Goal: Find specific page/section: Find specific page/section

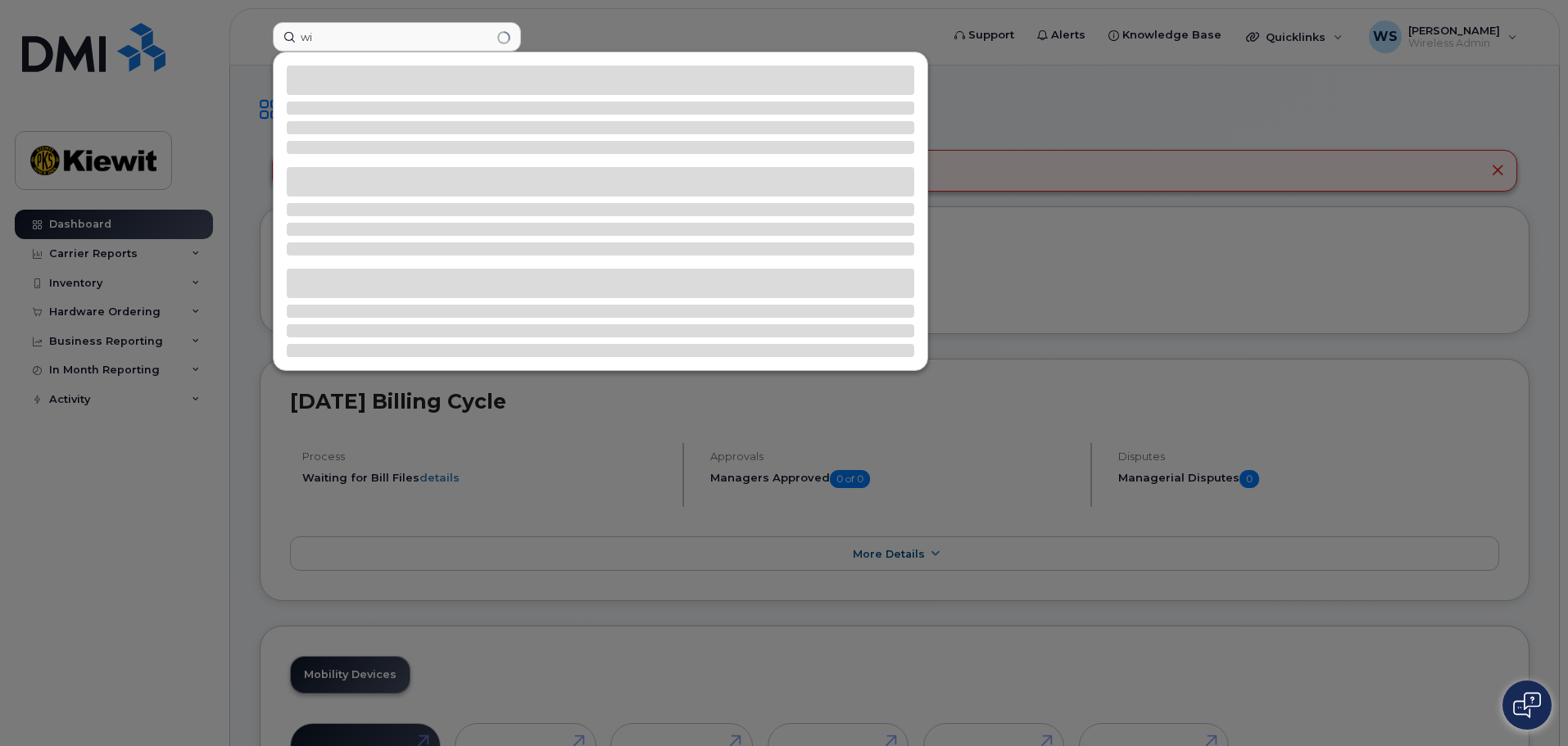
type input "w"
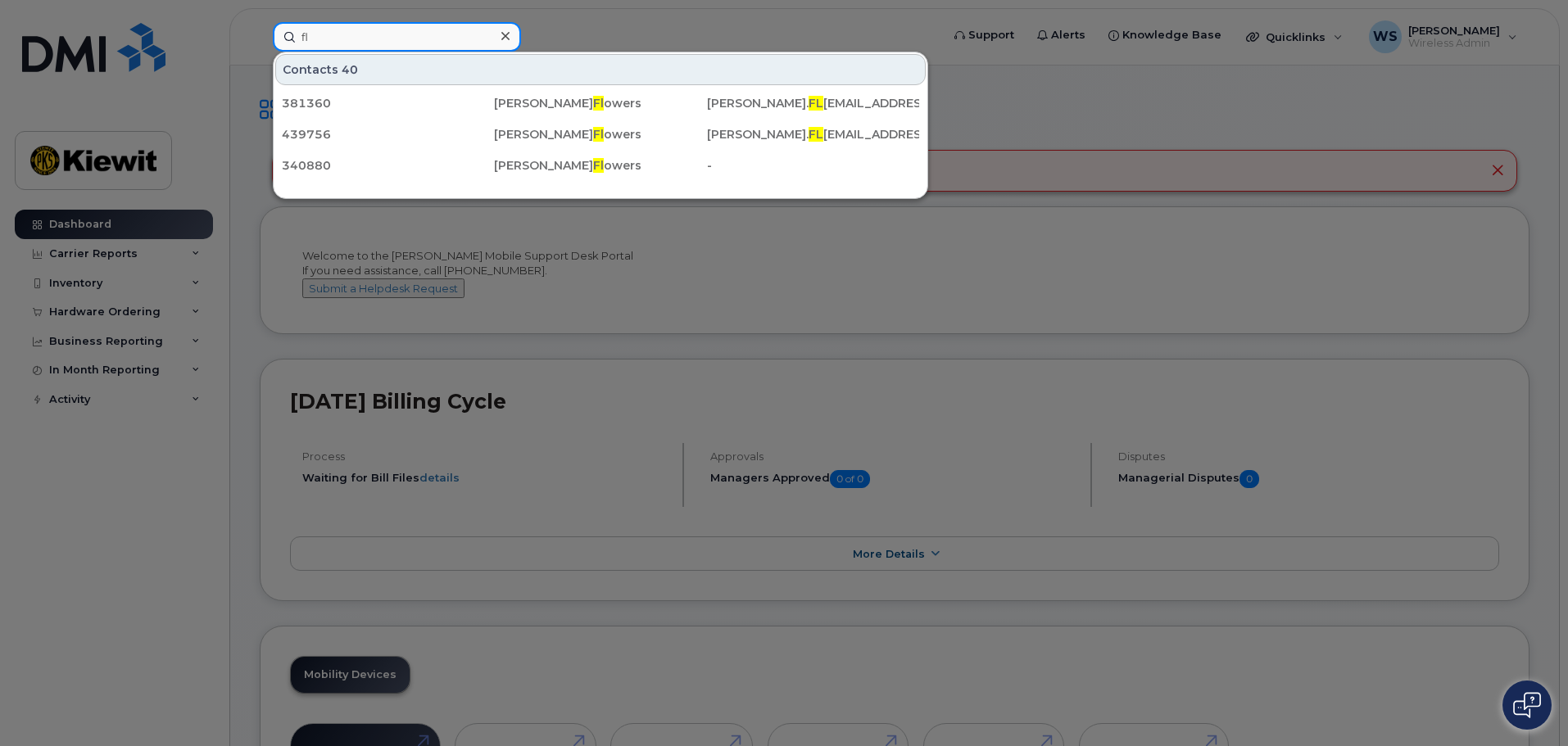
type input "f"
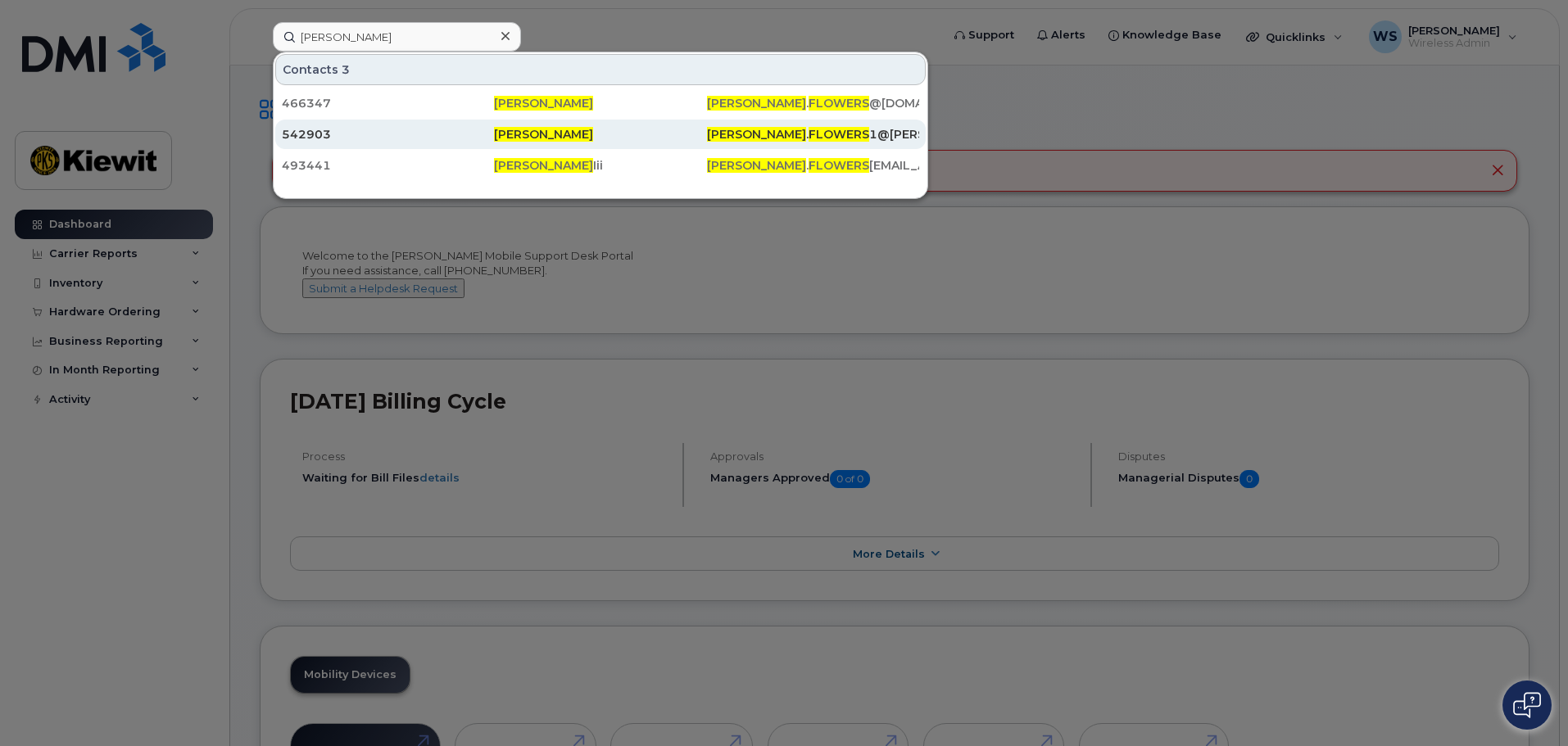
click at [545, 137] on span "[PERSON_NAME]" at bounding box center [543, 134] width 99 height 15
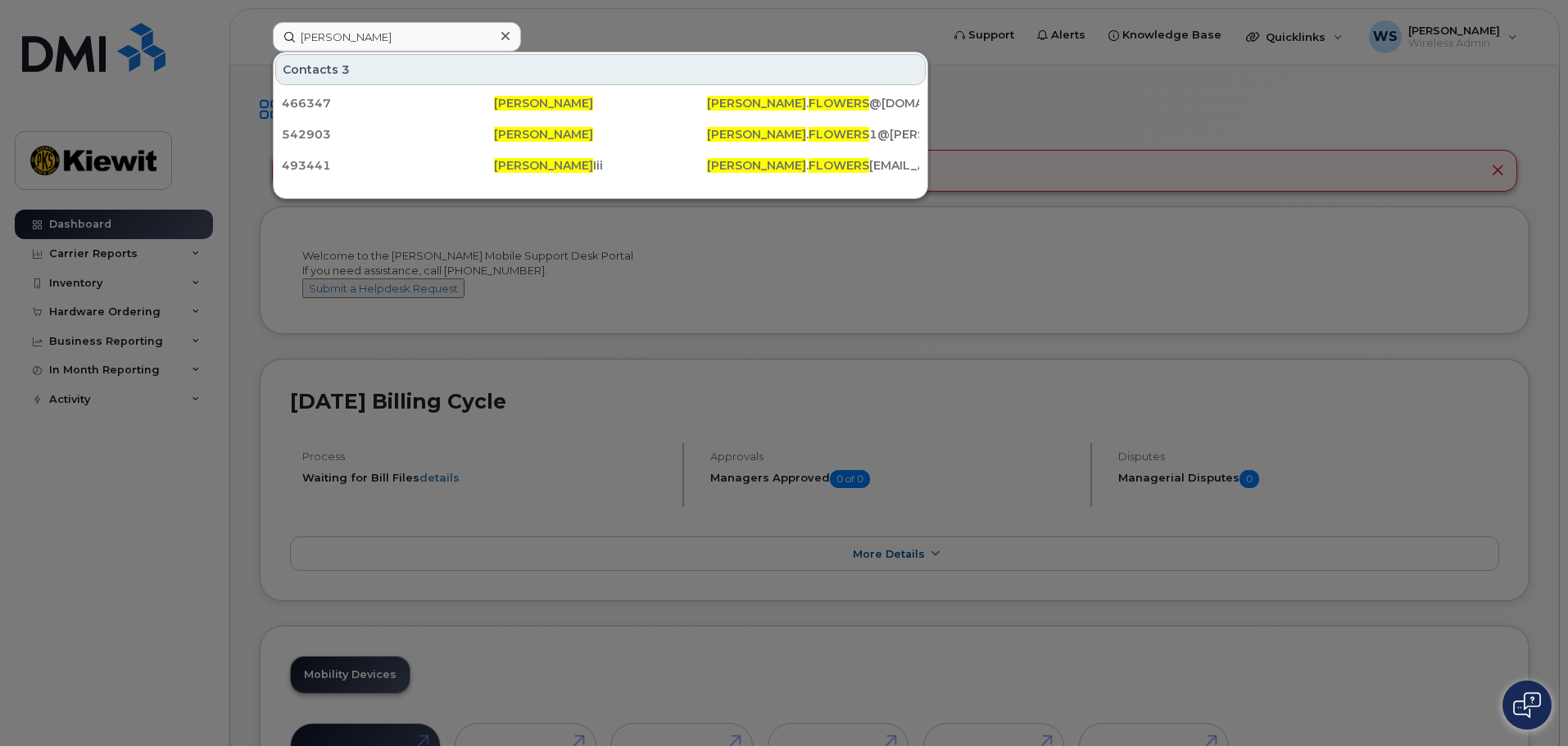
click at [1084, 279] on div at bounding box center [784, 373] width 1568 height 746
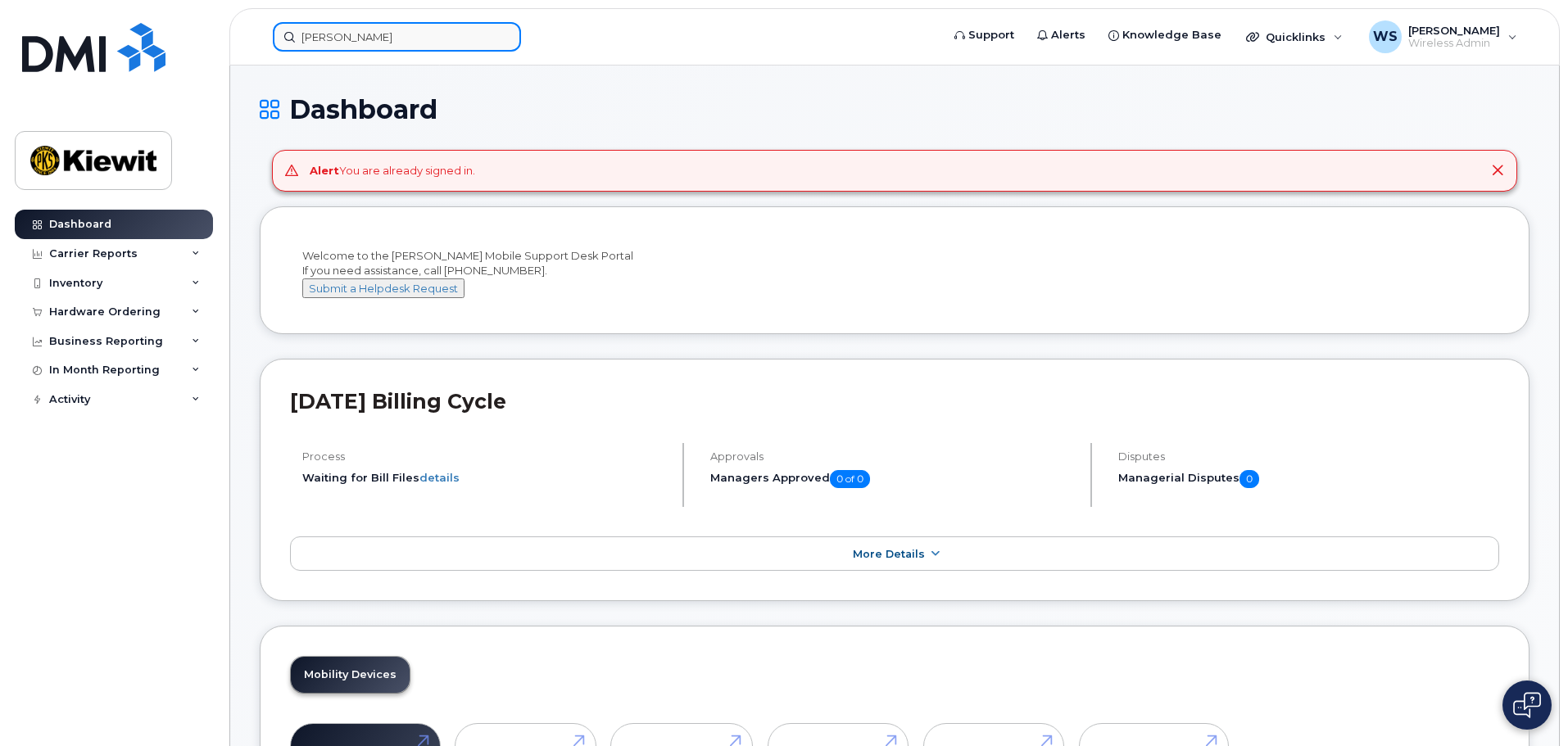
click at [489, 49] on input "[PERSON_NAME]" at bounding box center [396, 36] width 248 height 29
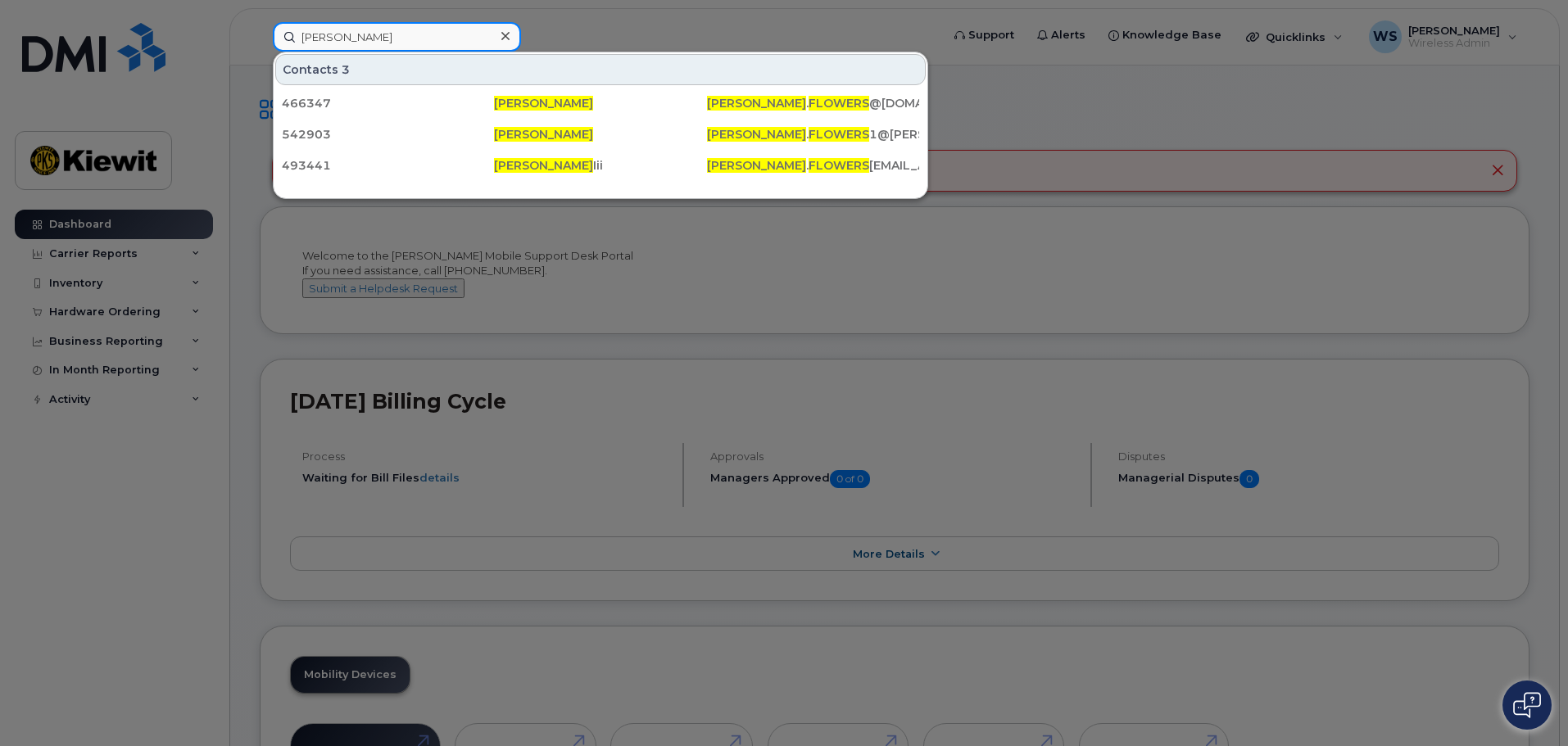
click at [489, 43] on input "[PERSON_NAME]" at bounding box center [396, 36] width 248 height 29
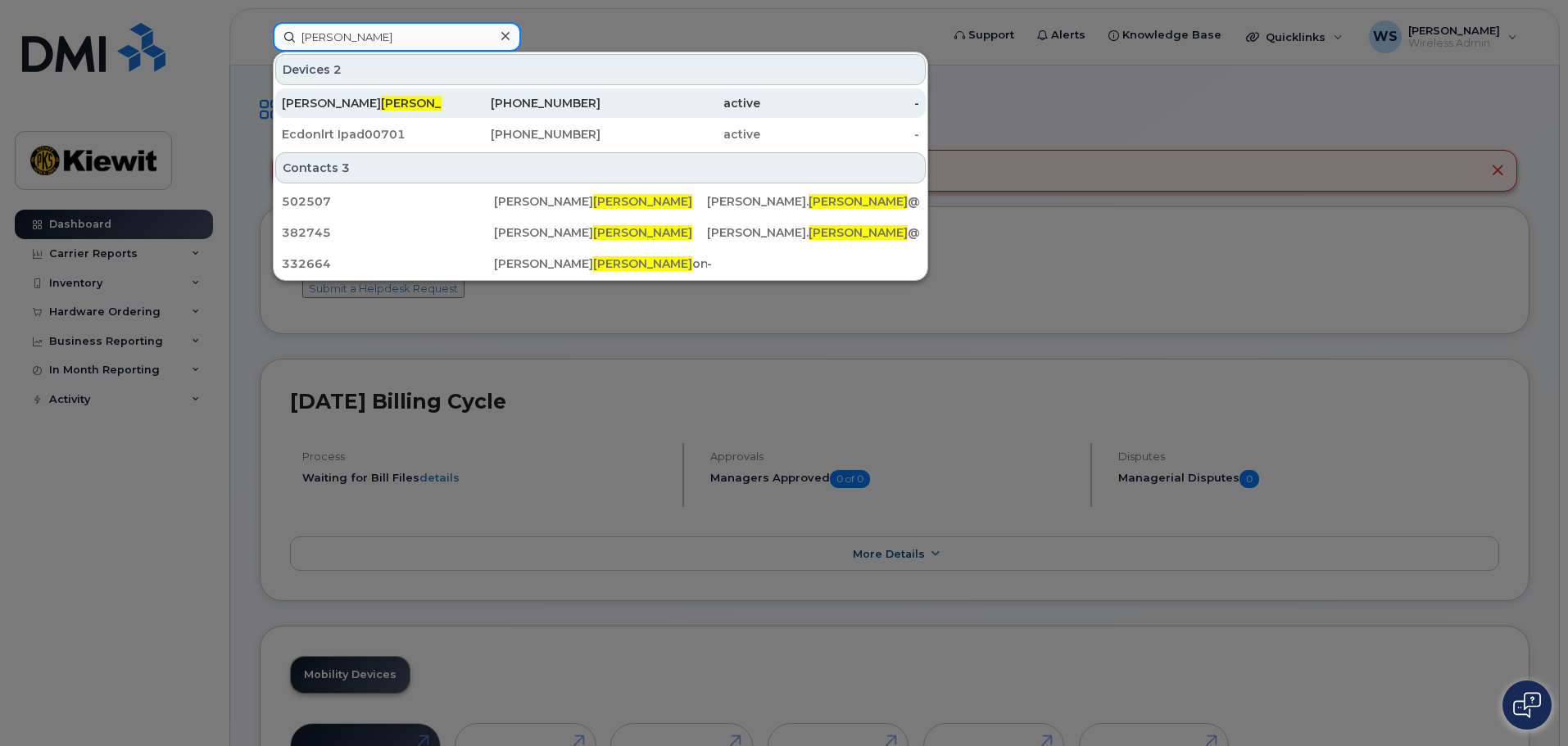
type input "[PERSON_NAME]"
click at [413, 109] on div "[PERSON_NAME]" at bounding box center [361, 102] width 160 height 16
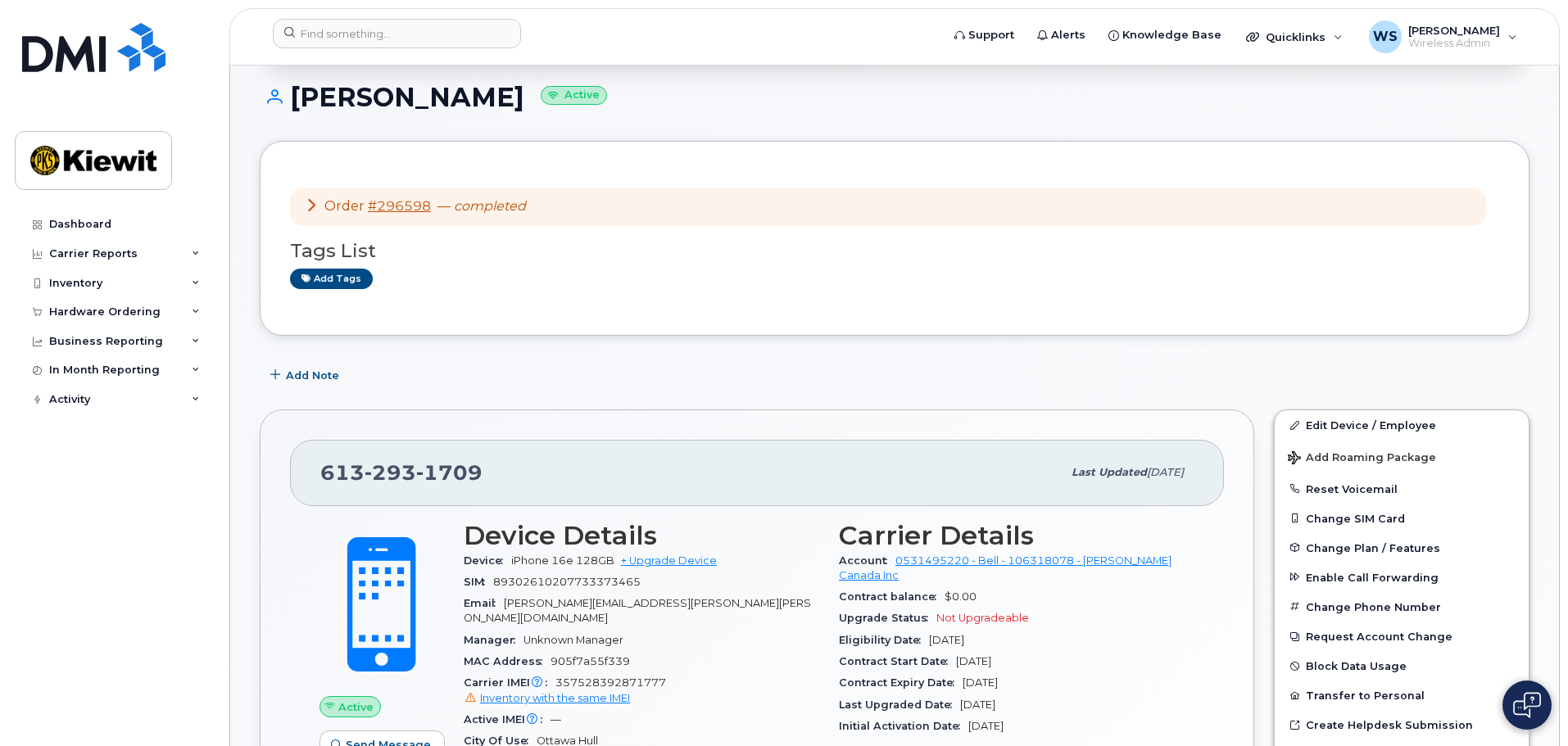
scroll to position [164, 0]
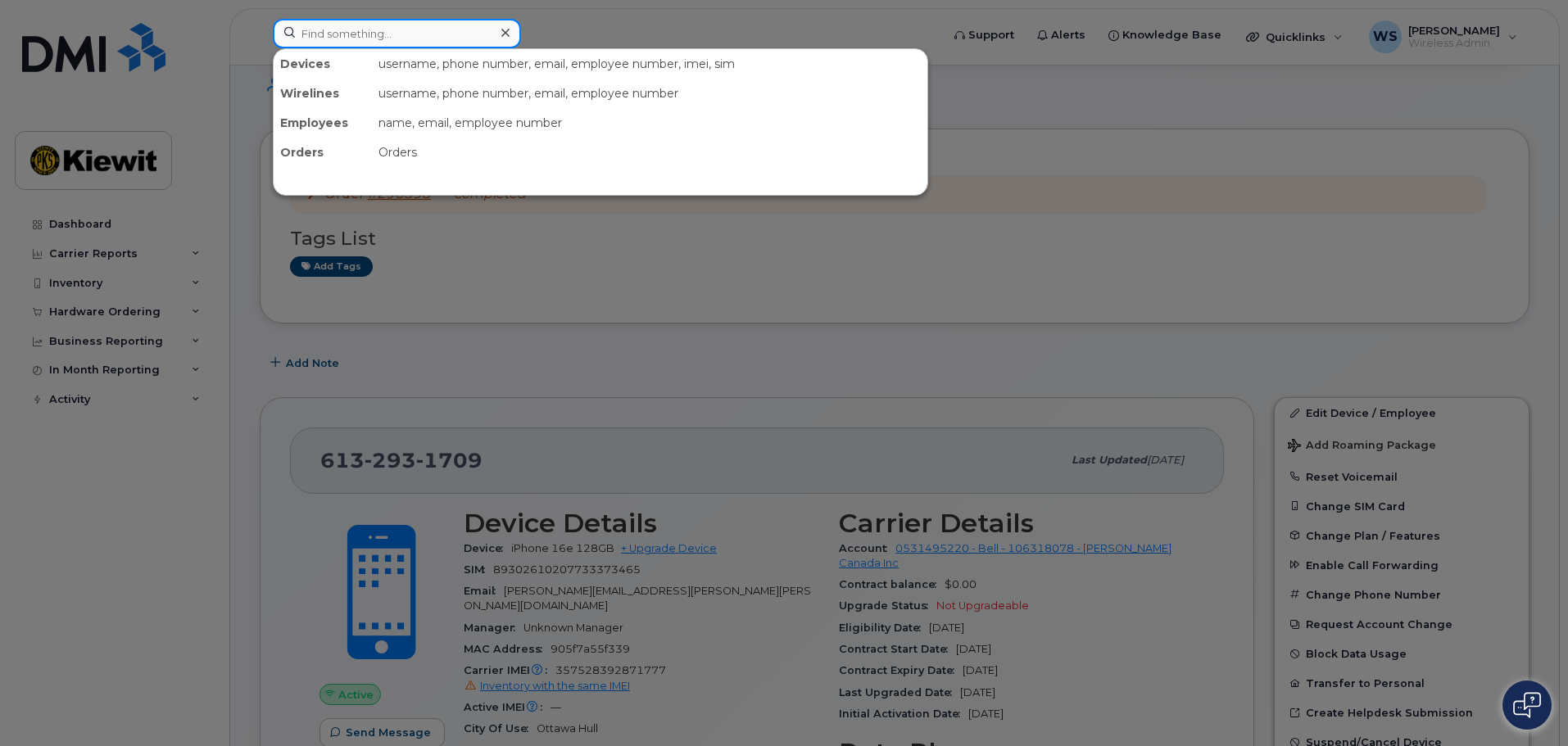
click at [358, 24] on input at bounding box center [396, 33] width 248 height 29
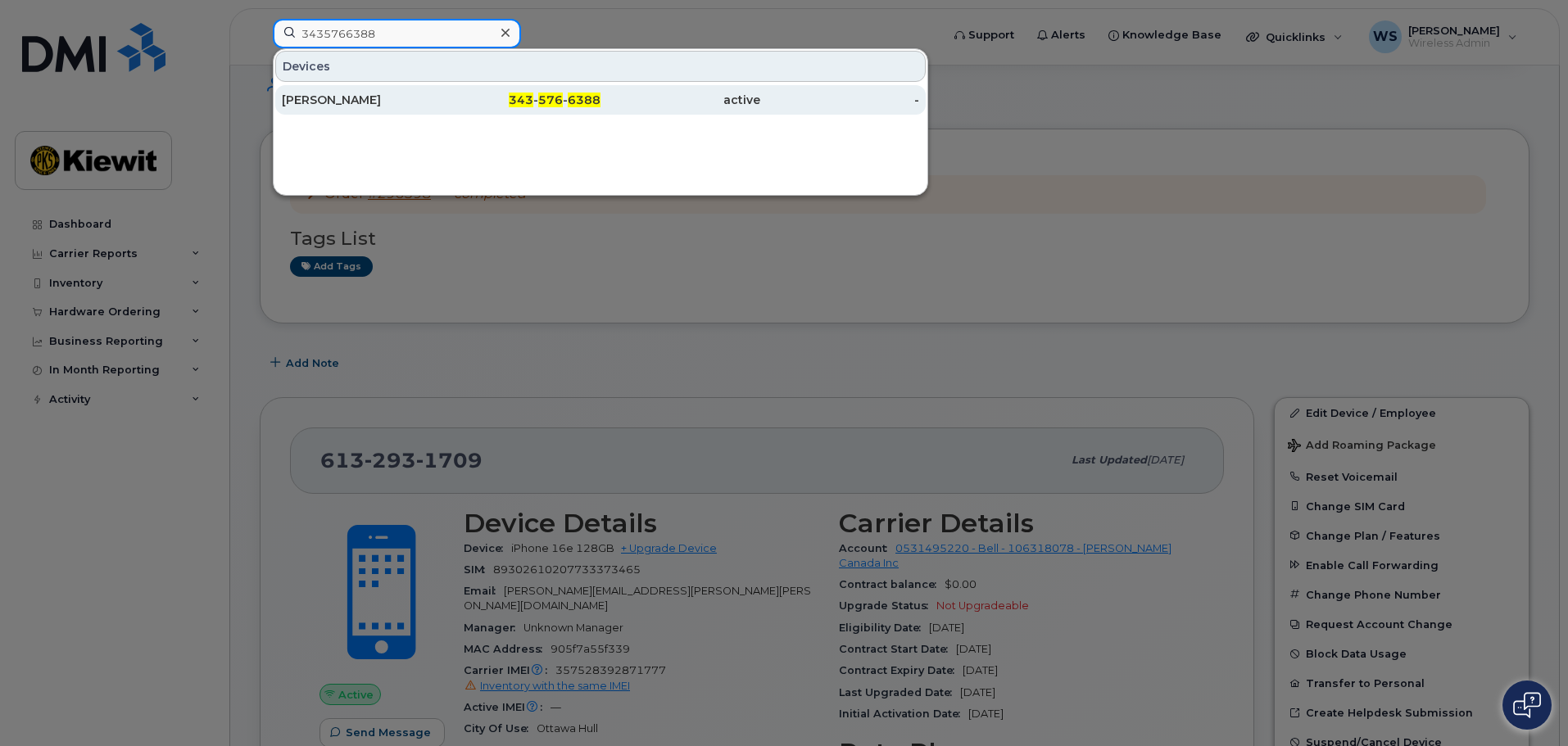
type input "3435766388"
click at [374, 102] on div "[PERSON_NAME]" at bounding box center [361, 99] width 160 height 16
